Goal: Navigation & Orientation: Find specific page/section

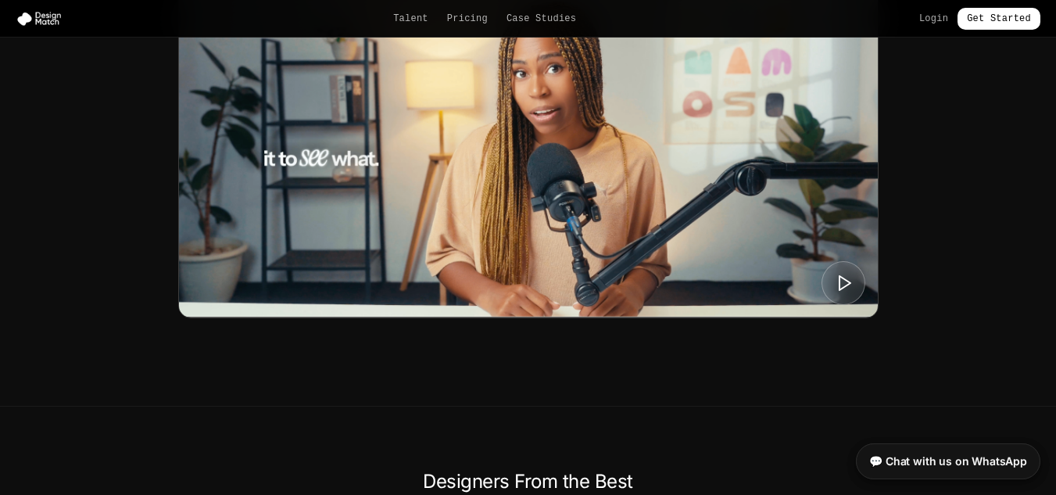
scroll to position [780, 0]
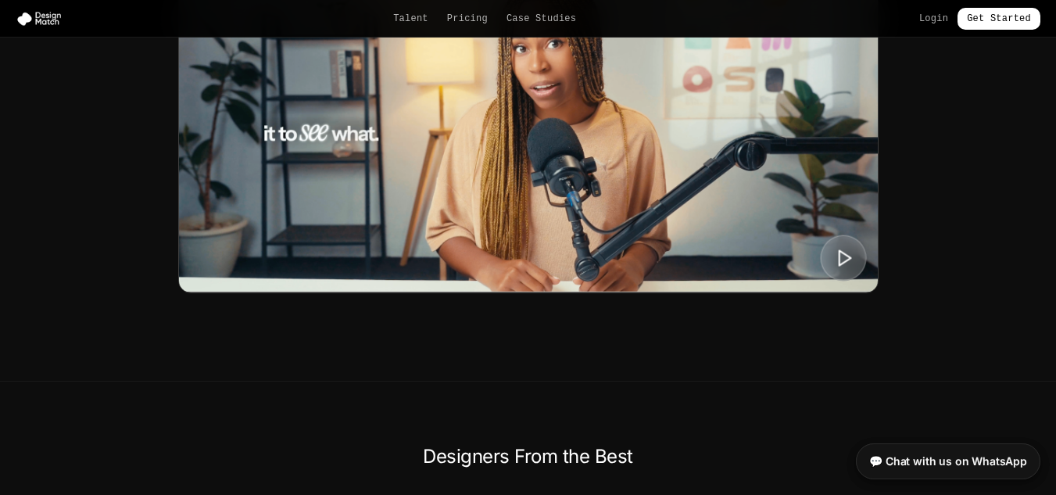
click at [833, 262] on button at bounding box center [843, 258] width 46 height 46
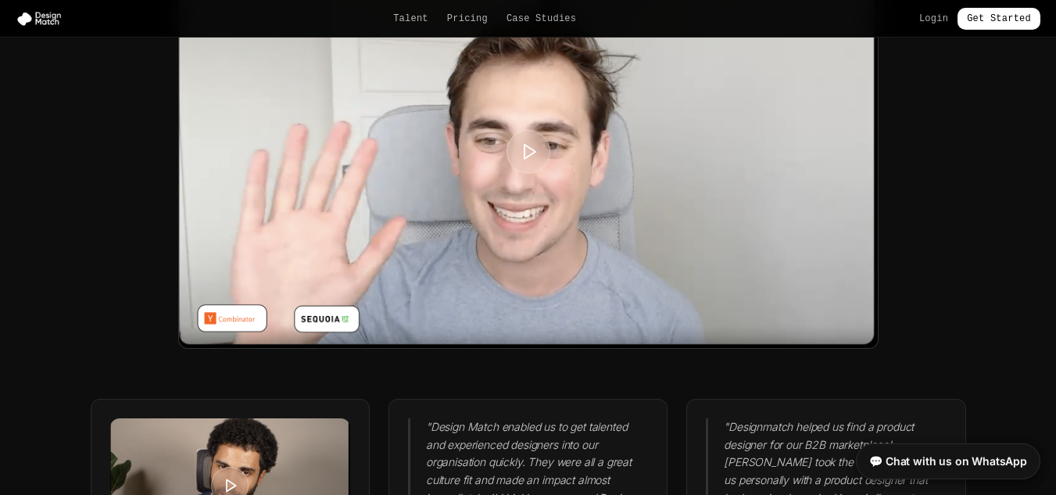
scroll to position [3912, 0]
click at [467, 13] on link "Pricing" at bounding box center [467, 19] width 41 height 13
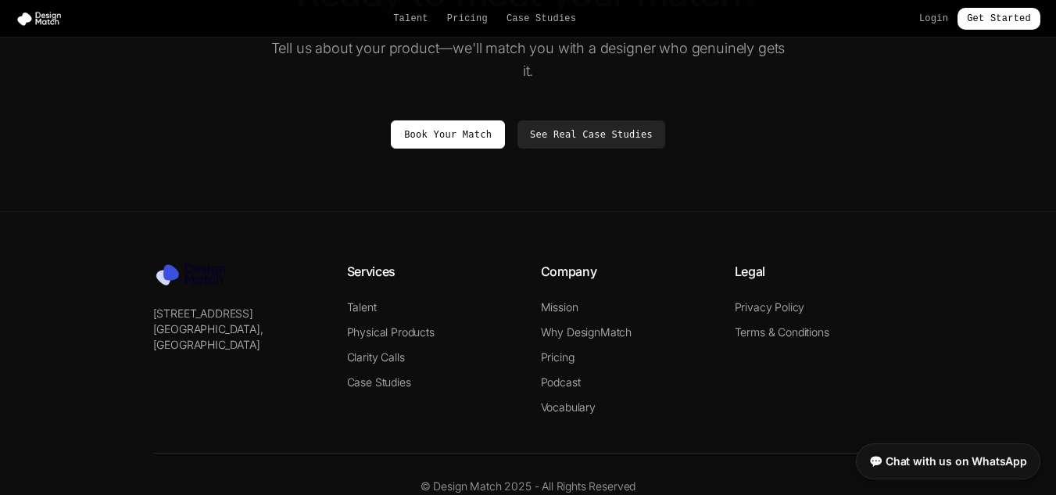
scroll to position [2956, 0]
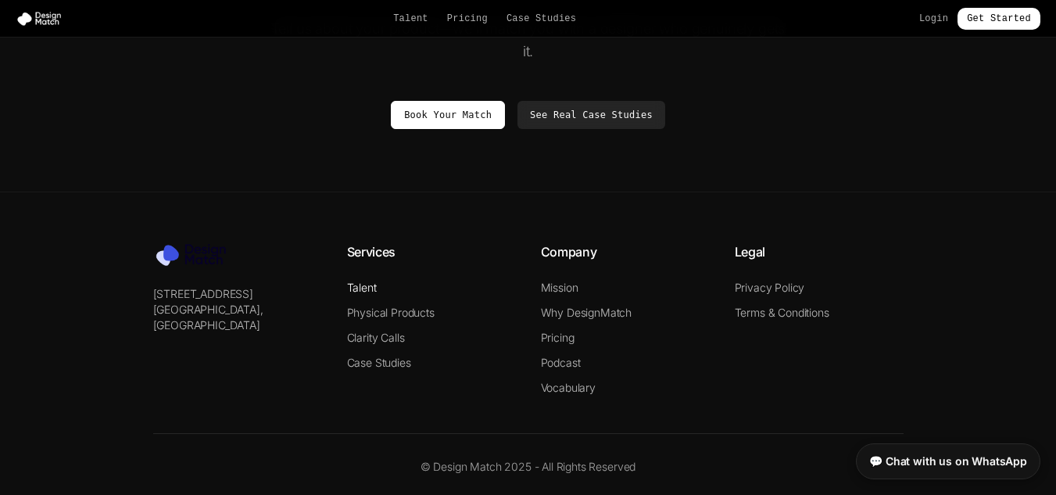
click at [359, 288] on link "Talent" at bounding box center [362, 287] width 30 height 13
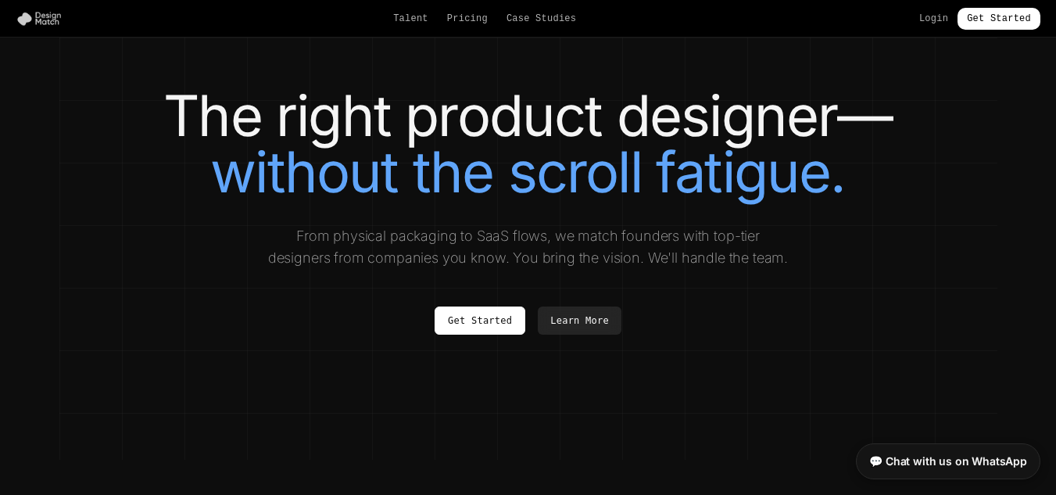
click at [48, 13] on img at bounding box center [42, 19] width 53 height 16
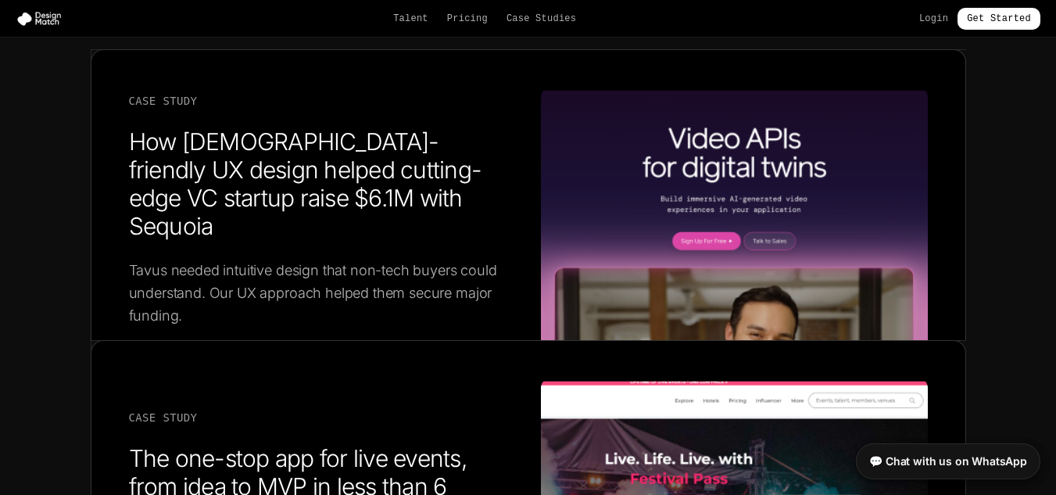
scroll to position [2642, 0]
